Goal: Communication & Community: Answer question/provide support

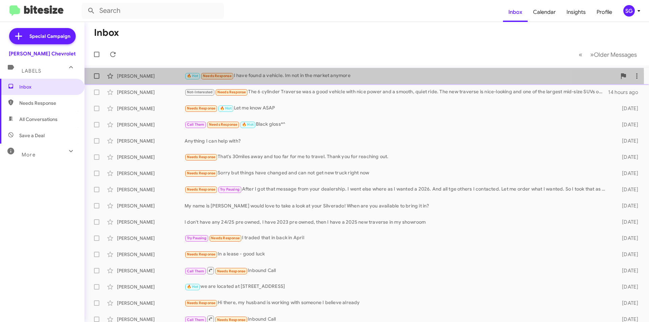
click at [307, 77] on div "🔥 Hot Needs Response I have found a vehicle. Im not in the market anymore" at bounding box center [401, 76] width 432 height 8
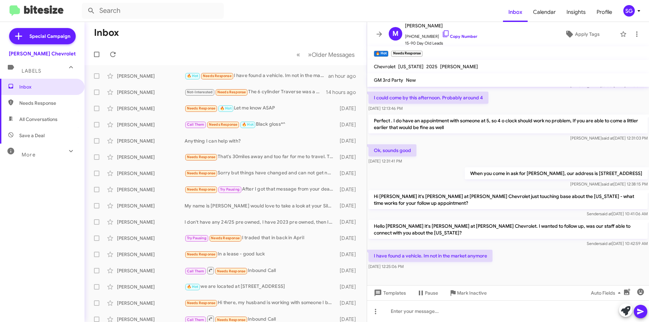
scroll to position [82, 0]
